Goal: Task Accomplishment & Management: Complete application form

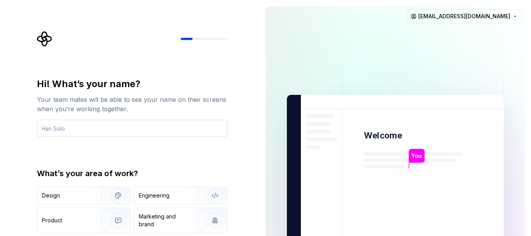
click at [186, 127] on input "text" at bounding box center [132, 128] width 191 height 17
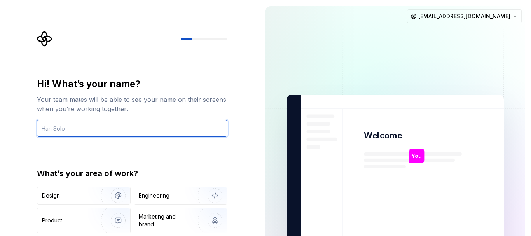
click at [172, 128] on input "text" at bounding box center [132, 128] width 191 height 17
type input "[PERSON_NAME]"
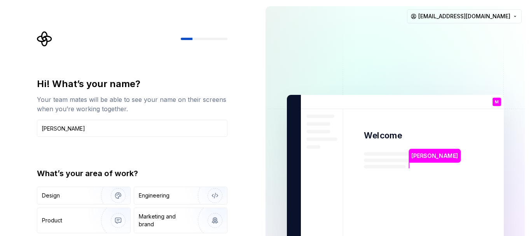
click at [187, 154] on div "Hi! What’s your name? Your team mates will be able to see your name on their sc…" at bounding box center [132, 166] width 191 height 177
click at [94, 195] on img "button" at bounding box center [113, 196] width 50 height 52
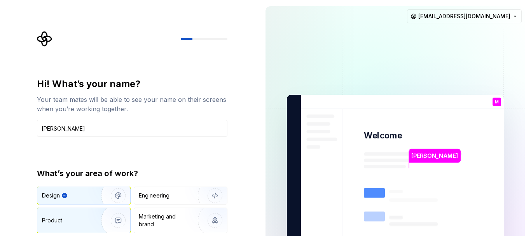
click at [88, 218] on img "button" at bounding box center [113, 221] width 50 height 52
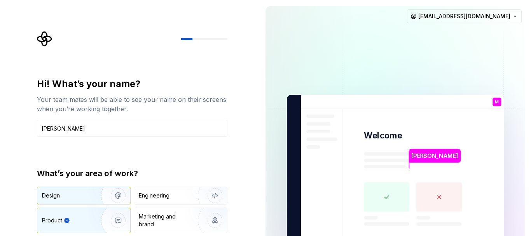
click at [81, 199] on div "Design" at bounding box center [66, 196] width 49 height 8
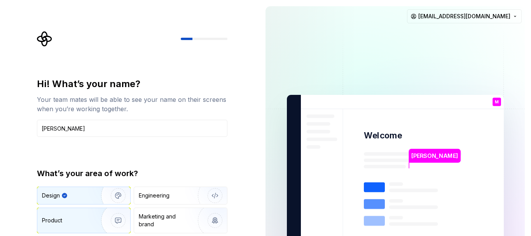
click at [77, 223] on div "Product" at bounding box center [67, 221] width 51 height 8
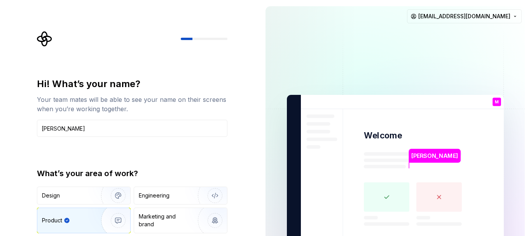
drag, startPoint x: 531, startPoint y: 118, endPoint x: 531, endPoint y: 187, distance: 68.9
click at [531, 187] on div "[PERSON_NAME] Welcome M You T B +3 [PERSON_NAME] [PERSON_NAME] [EMAIL_ADDRESS][…" at bounding box center [395, 175] width 272 height 351
click at [394, 196] on rect at bounding box center [387, 197] width 46 height 30
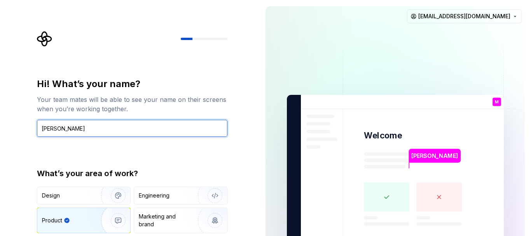
click at [74, 130] on input "[PERSON_NAME]" at bounding box center [132, 128] width 191 height 17
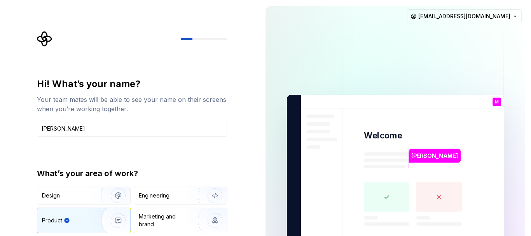
click at [85, 148] on div "Hi! What’s your name? Your team mates will be able to see your name on their sc…" at bounding box center [132, 166] width 191 height 177
click at [44, 40] on icon "Supernova Logo" at bounding box center [45, 39] width 16 height 16
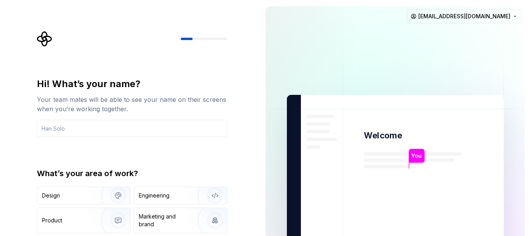
click at [418, 158] on p "You" at bounding box center [417, 156] width 11 height 9
click at [50, 40] on icon "Supernova Logo" at bounding box center [45, 39] width 16 height 16
click at [201, 164] on div "Hi! What’s your name? Your team mates will be able to see your name on their sc…" at bounding box center [132, 166] width 191 height 177
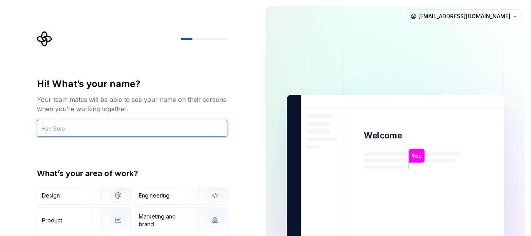
click at [105, 128] on input "text" at bounding box center [132, 128] width 191 height 17
type input "Millad Hossen"
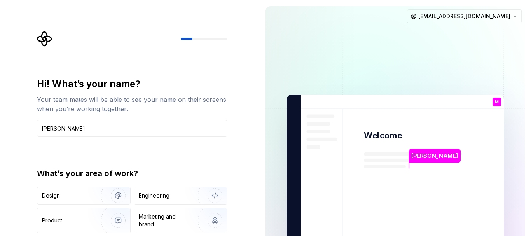
click at [202, 165] on div "Hi! What’s your name? Your team mates will be able to see your name on their sc…" at bounding box center [132, 166] width 191 height 177
drag, startPoint x: 92, startPoint y: 196, endPoint x: 93, endPoint y: 214, distance: 17.5
click at [92, 196] on img "button" at bounding box center [113, 196] width 50 height 52
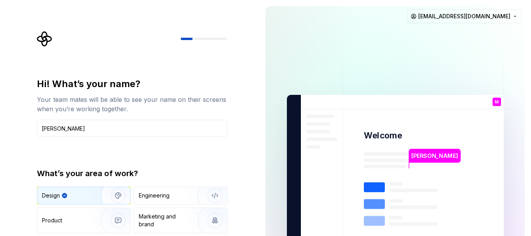
click at [241, 156] on div "Hi! What’s your name? Your team mates will be able to see your name on their sc…" at bounding box center [129, 175] width 259 height 351
click at [190, 131] on input "Millad Hossen" at bounding box center [132, 128] width 191 height 17
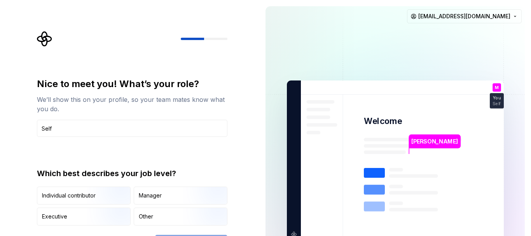
type input "Self"
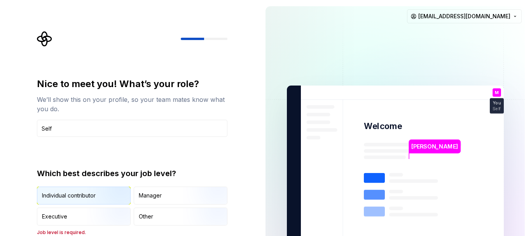
click at [94, 200] on img "button" at bounding box center [112, 205] width 50 height 52
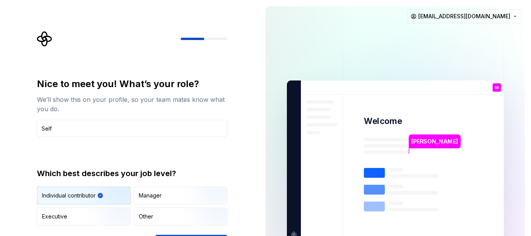
type button "IndividualContributor"
click at [204, 154] on div "Nice to meet you! What’s your role? We’ll show this on your profile, so your te…" at bounding box center [132, 152] width 191 height 148
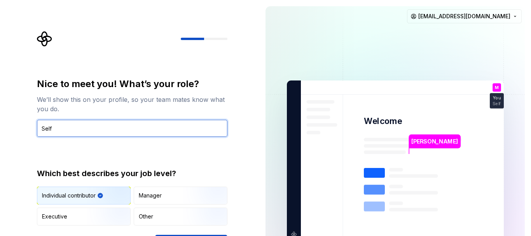
click at [152, 127] on input "Self" at bounding box center [132, 128] width 191 height 17
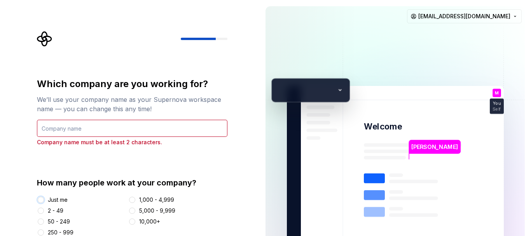
click at [41, 199] on button "Just me" at bounding box center [41, 200] width 6 height 6
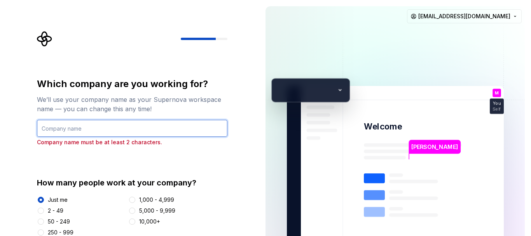
click at [95, 127] on input "text" at bounding box center [132, 128] width 191 height 17
type input "SuperTools"
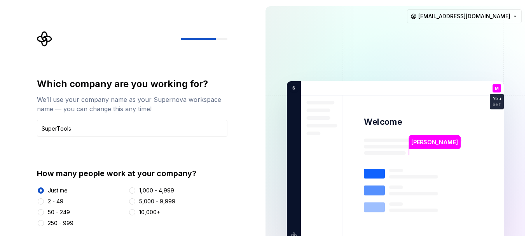
click at [202, 164] on div "Which company are you working for? We’ll use your company name as your Supernov…" at bounding box center [132, 152] width 191 height 149
click at [203, 162] on div "Which company are you working for? We’ll use your company name as your Supernov…" at bounding box center [132, 152] width 191 height 149
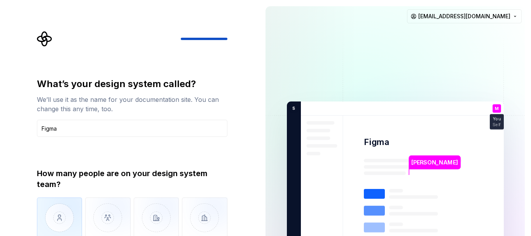
type input "Figma"
click at [64, 216] on img "button" at bounding box center [60, 224] width 46 height 52
type button "Only one person"
click at [249, 160] on div "What’s your design system called? We’ll use it as the name for your documentati…" at bounding box center [129, 182] width 259 height 364
click at [229, 150] on div "What’s your design system called? We’ll use it as the name for your documentati…" at bounding box center [134, 162] width 205 height 263
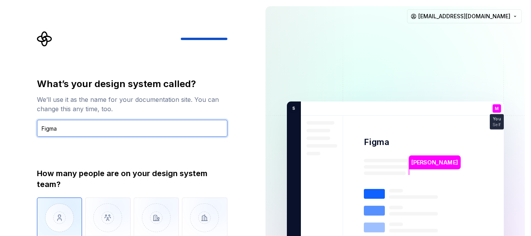
click at [164, 135] on input "Figma" at bounding box center [132, 128] width 191 height 17
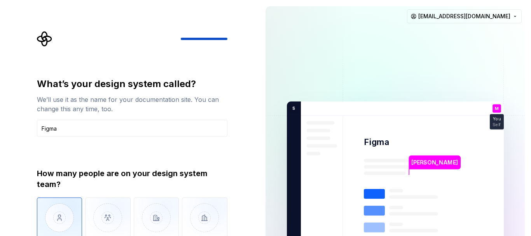
click at [168, 156] on div "What’s your design system called? We’ll use it as the name for your documentati…" at bounding box center [132, 173] width 191 height 190
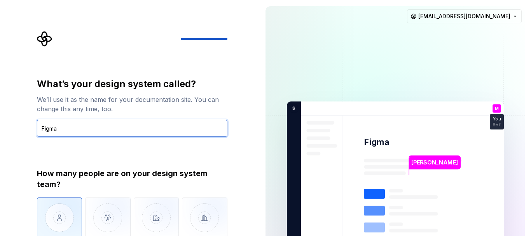
click at [214, 127] on input "Figma" at bounding box center [132, 128] width 191 height 17
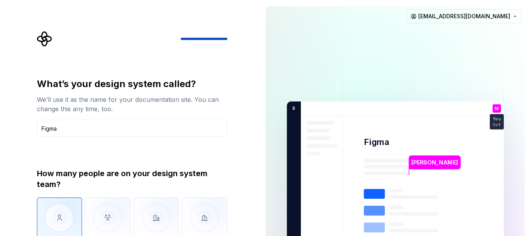
click at [265, 144] on div "Millad Hossen Figma M You Self T B +3 S uperTools Thomas Brooke Jamie millad720…" at bounding box center [395, 182] width 272 height 364
click at [264, 144] on div "Millad Hossen Figma M You Self T B +3 S uperTools Thomas Brooke Jamie millad720…" at bounding box center [395, 182] width 272 height 364
click at [261, 144] on div "Millad Hossen Figma M You Self T B +3 S uperTools Thomas Brooke Jamie millad720…" at bounding box center [395, 182] width 272 height 364
click at [228, 142] on div "What’s your design system called? We’ll use it as the name for your documentati…" at bounding box center [134, 162] width 205 height 263
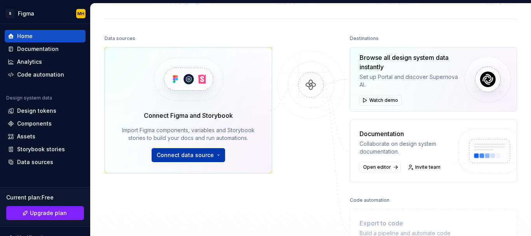
scroll to position [78, 0]
click at [188, 155] on span "Connect data source" at bounding box center [185, 155] width 57 height 8
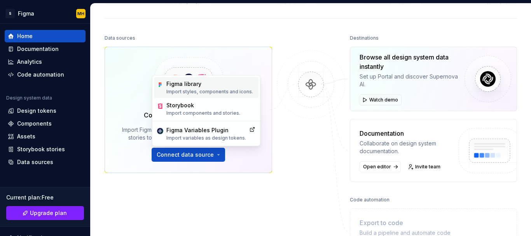
click at [177, 87] on div "Figma library" at bounding box center [210, 84] width 87 height 8
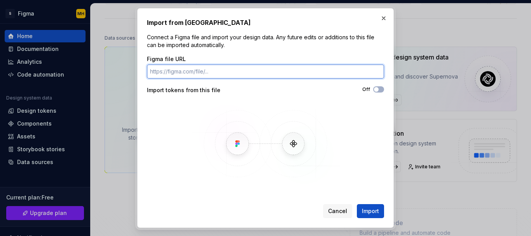
paste input "https://www.figma.com/design/BOPP9puwID1oRTQIbHIBhJ/SwipeUp?node-id=6003-8620&t…"
type input "https://www.figma.com/design/BOPP9puwID1oRTQIbHIBhJ/SwipeUp?node-id=6003-8620&t…"
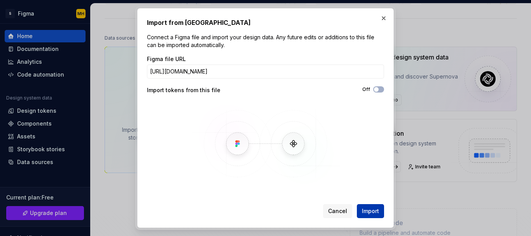
scroll to position [0, 0]
click at [369, 208] on span "Import" at bounding box center [370, 211] width 17 height 8
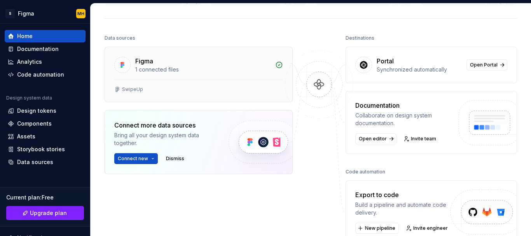
click at [217, 62] on div "Figma" at bounding box center [202, 60] width 135 height 9
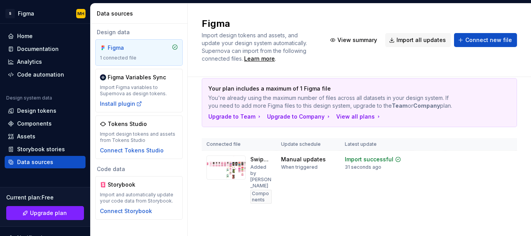
scroll to position [16, 0]
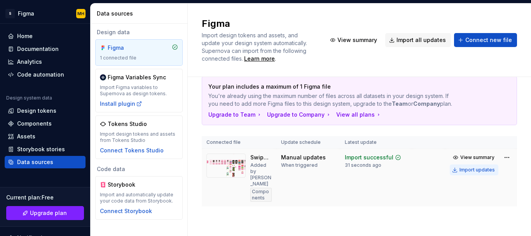
click at [463, 173] on div "Import updates" at bounding box center [477, 170] width 35 height 6
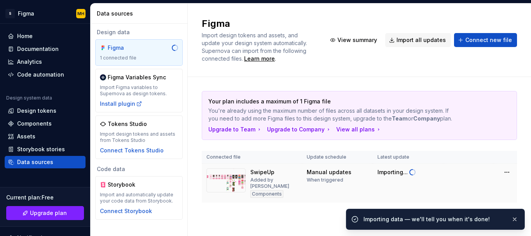
scroll to position [0, 0]
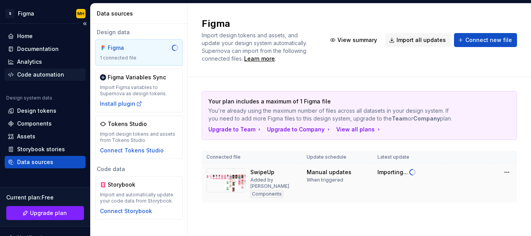
click at [38, 72] on div "Code automation" at bounding box center [40, 75] width 47 height 8
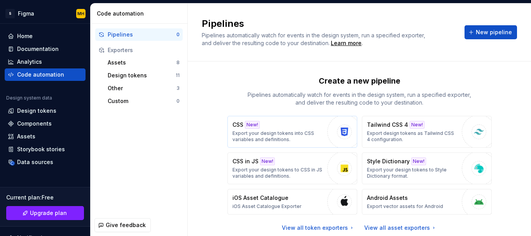
scroll to position [25, 0]
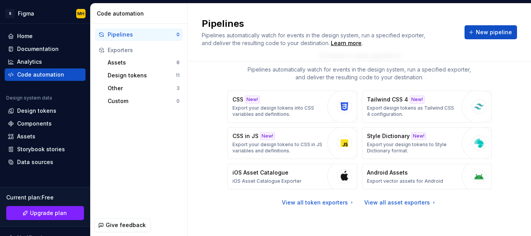
click at [140, 36] on div "Pipelines" at bounding box center [142, 35] width 69 height 8
click at [25, 61] on div "Analytics" at bounding box center [29, 62] width 25 height 8
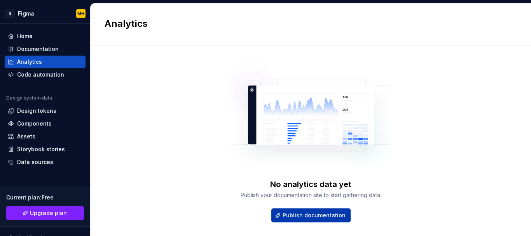
click at [326, 217] on span "Publish documentation" at bounding box center [314, 216] width 63 height 8
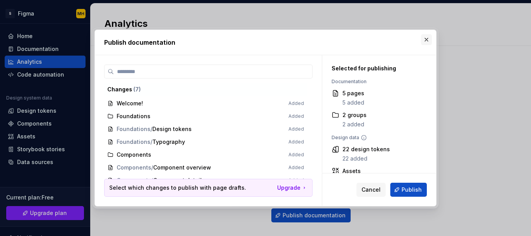
click at [425, 40] on button "button" at bounding box center [426, 39] width 11 height 11
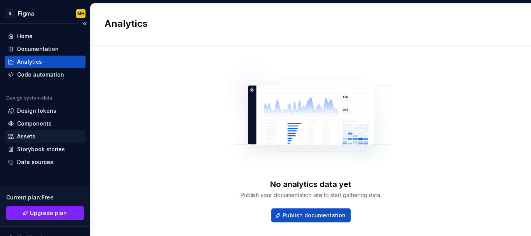
click at [24, 135] on div "Assets" at bounding box center [26, 137] width 18 height 8
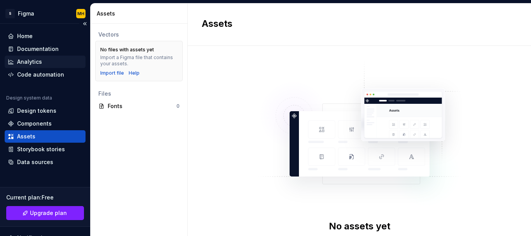
click at [39, 65] on div "Analytics" at bounding box center [29, 62] width 25 height 8
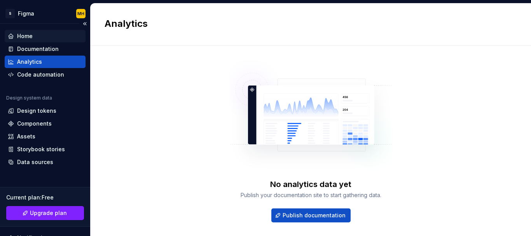
click at [29, 38] on div "Home" at bounding box center [25, 36] width 16 height 8
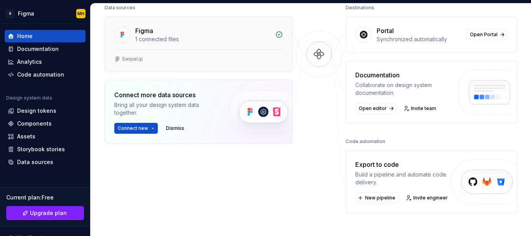
scroll to position [117, 0]
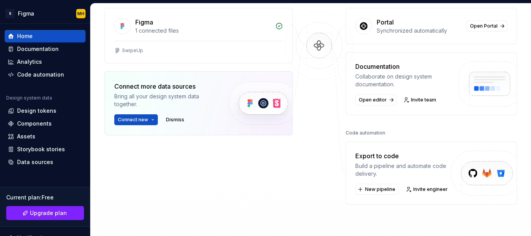
click at [414, 162] on div "Build a pipeline and automate code delivery." at bounding box center [404, 170] width 96 height 16
click at [387, 188] on span "New pipeline" at bounding box center [380, 189] width 30 height 6
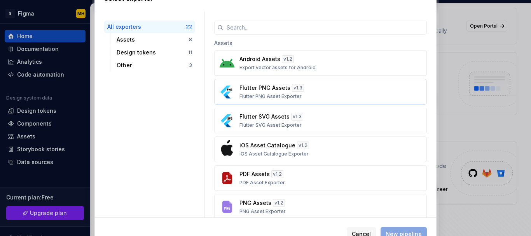
click at [279, 87] on p "Flutter PNG Assets" at bounding box center [265, 88] width 51 height 8
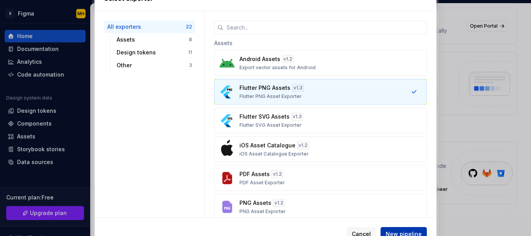
click at [413, 234] on span "New pipeline" at bounding box center [404, 234] width 36 height 8
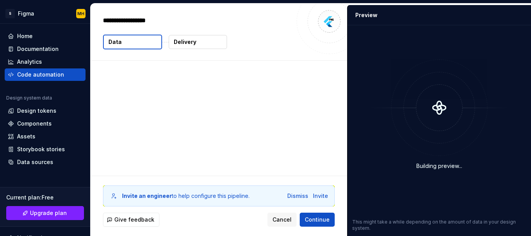
type textarea "*"
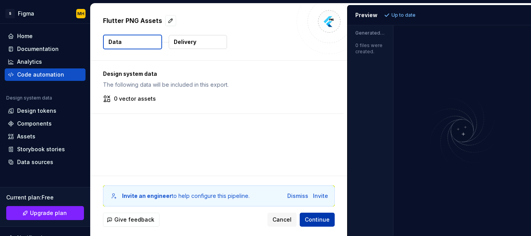
click at [318, 218] on span "Continue" at bounding box center [317, 220] width 25 height 8
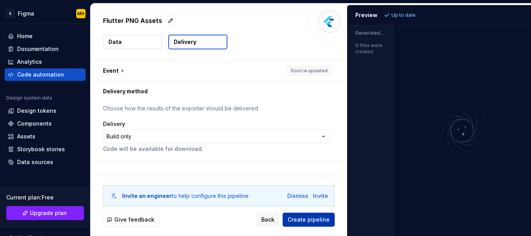
click at [318, 218] on span "Create pipeline" at bounding box center [309, 220] width 42 height 8
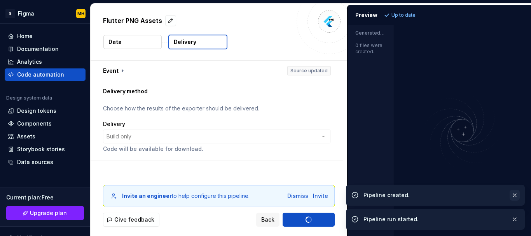
click at [513, 219] on ul "Pipeline created. Pipeline run started." at bounding box center [435, 205] width 191 height 61
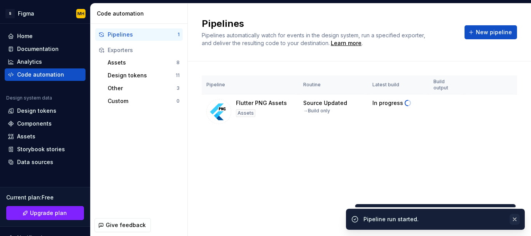
click at [513, 219] on button "button" at bounding box center [515, 219] width 10 height 11
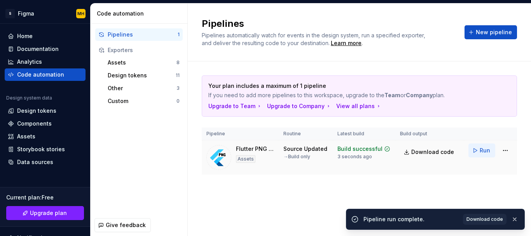
click at [483, 151] on span "Run" at bounding box center [485, 151] width 11 height 8
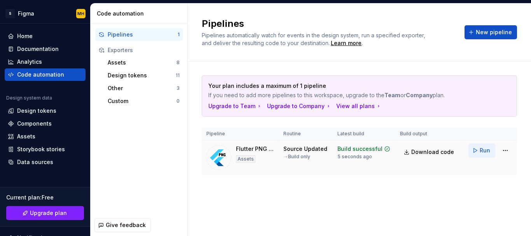
click at [478, 151] on button "Run" at bounding box center [482, 151] width 27 height 14
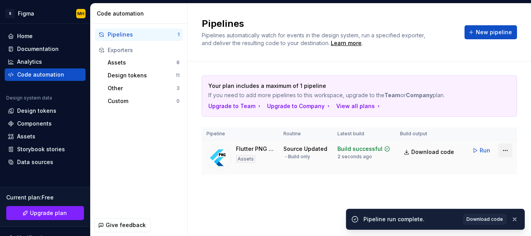
click at [507, 154] on html "S Figma MH Home Documentation Analytics Code automation Design system data Desi…" at bounding box center [265, 118] width 531 height 236
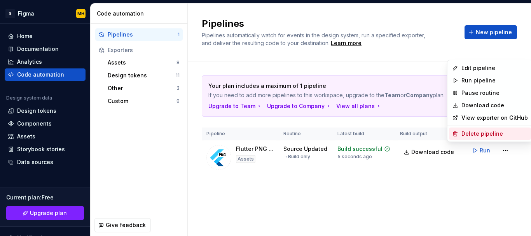
click at [479, 132] on div "Delete pipeline" at bounding box center [495, 134] width 67 height 8
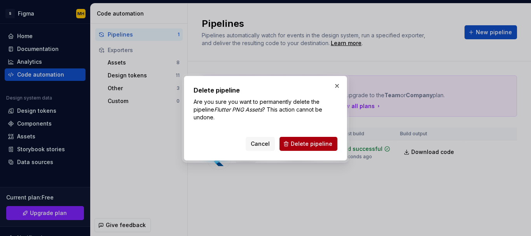
click at [307, 145] on span "Delete pipeline" at bounding box center [312, 144] width 42 height 8
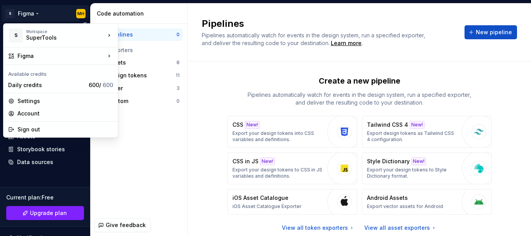
click at [28, 9] on html "S Figma MH Home Documentation Analytics Code automation Design system data Desi…" at bounding box center [265, 118] width 531 height 236
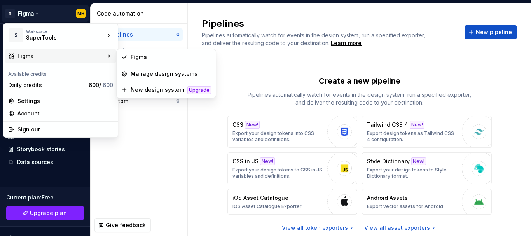
click at [64, 54] on div "Figma" at bounding box center [62, 56] width 88 height 8
click at [145, 54] on div "Figma" at bounding box center [171, 57] width 81 height 8
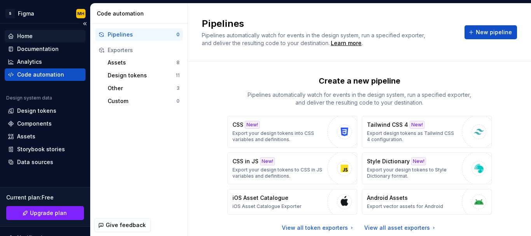
click at [24, 38] on div "Home" at bounding box center [25, 36] width 16 height 8
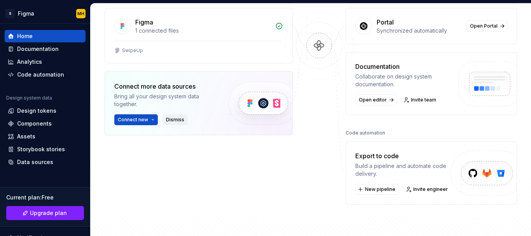
scroll to position [78, 0]
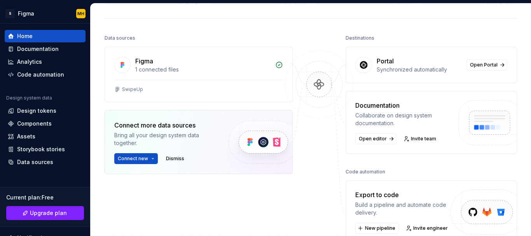
click at [284, 65] on img at bounding box center [319, 92] width 75 height 84
click at [278, 65] on icon at bounding box center [279, 65] width 8 height 8
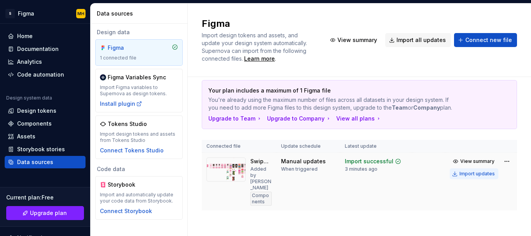
scroll to position [16, 0]
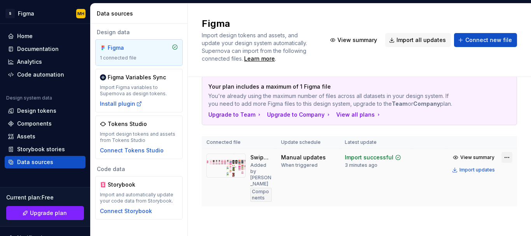
click at [499, 164] on html "S Figma MH Home Documentation Analytics Code automation Design system data Desi…" at bounding box center [265, 118] width 531 height 236
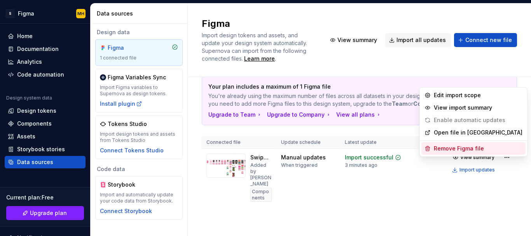
click at [468, 148] on div "Remove Figma file" at bounding box center [478, 149] width 89 height 8
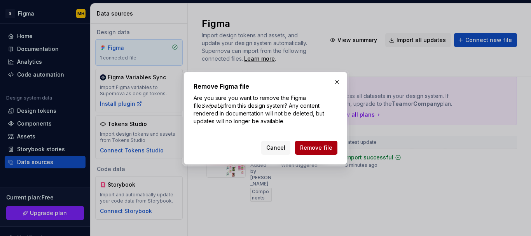
click at [321, 145] on span "Remove file" at bounding box center [316, 148] width 32 height 8
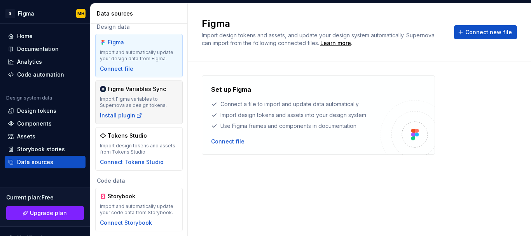
scroll to position [0, 0]
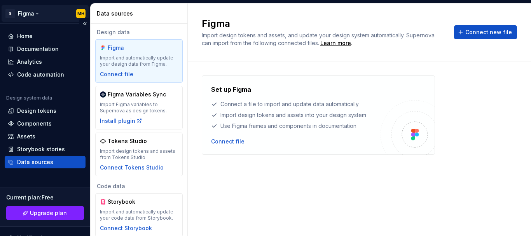
click at [36, 15] on html "S Figma MH Home Documentation Analytics Code automation Design system data Desi…" at bounding box center [265, 118] width 531 height 236
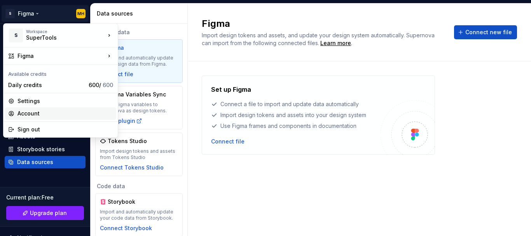
click at [39, 118] on div "Account" at bounding box center [60, 113] width 111 height 12
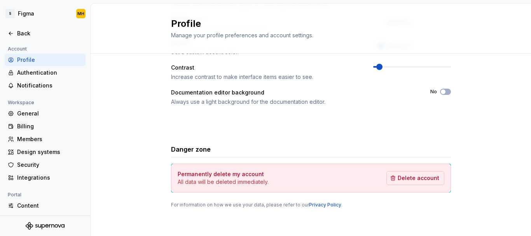
scroll to position [210, 0]
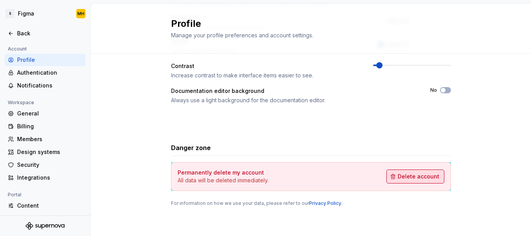
click at [413, 178] on span "Delete account" at bounding box center [419, 177] width 42 height 8
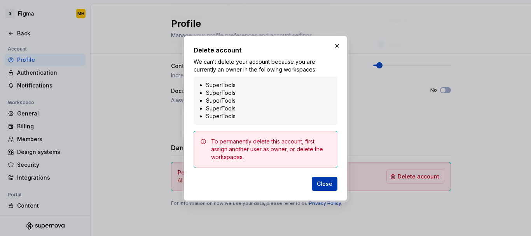
click at [332, 183] on span "Close" at bounding box center [325, 184] width 16 height 8
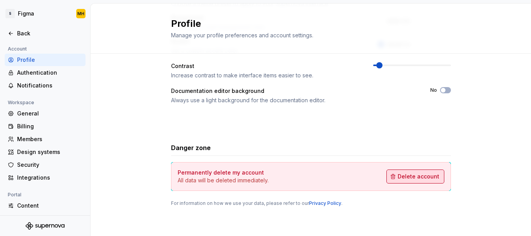
click at [415, 180] on span "Delete account" at bounding box center [419, 177] width 42 height 8
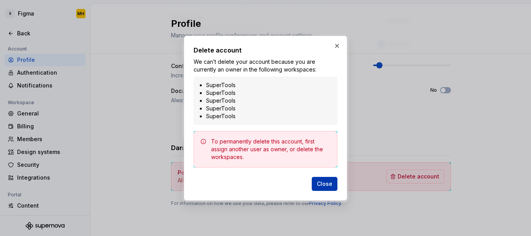
click at [333, 183] on button "Close" at bounding box center [325, 184] width 26 height 14
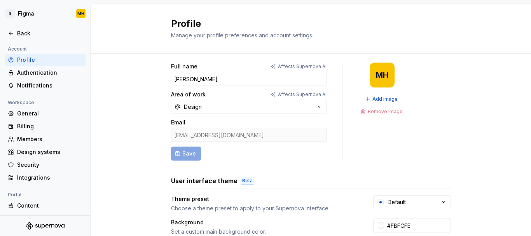
scroll to position [0, 0]
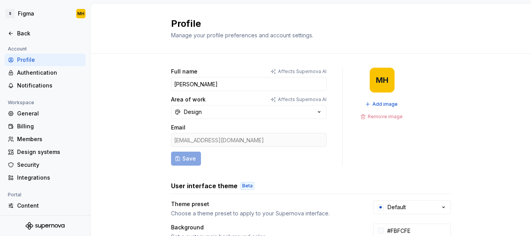
click at [375, 114] on div "Add image Remove image" at bounding box center [382, 110] width 48 height 23
click at [375, 116] on div "Add image Remove image" at bounding box center [382, 110] width 48 height 23
click at [374, 115] on div "Add image Remove image" at bounding box center [382, 110] width 48 height 23
click at [28, 39] on div "Back" at bounding box center [45, 33] width 81 height 12
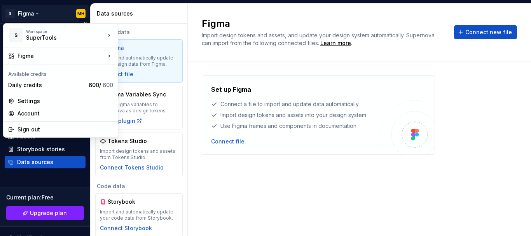
click at [23, 16] on html "S Figma MH Home Documentation Analytics Code automation Design system data Desi…" at bounding box center [265, 118] width 531 height 236
